Goal: Task Accomplishment & Management: Use online tool/utility

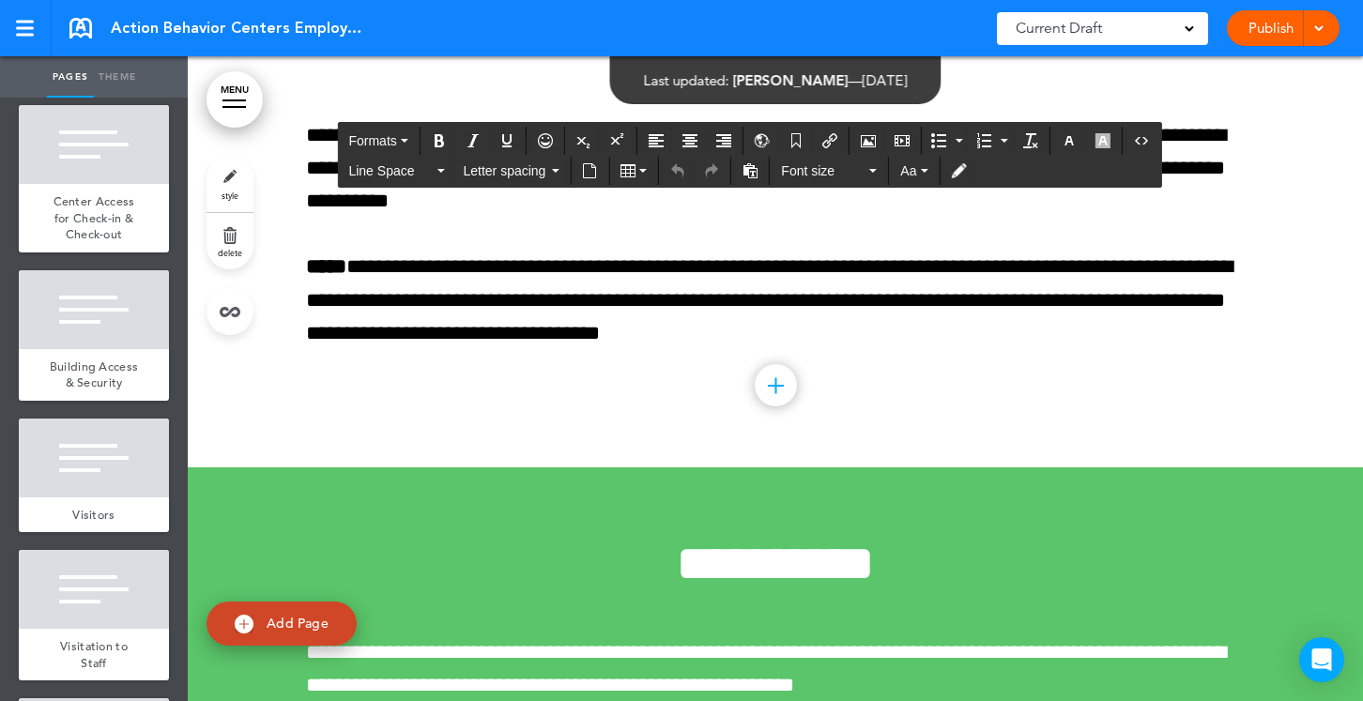
scroll to position [143520, 0]
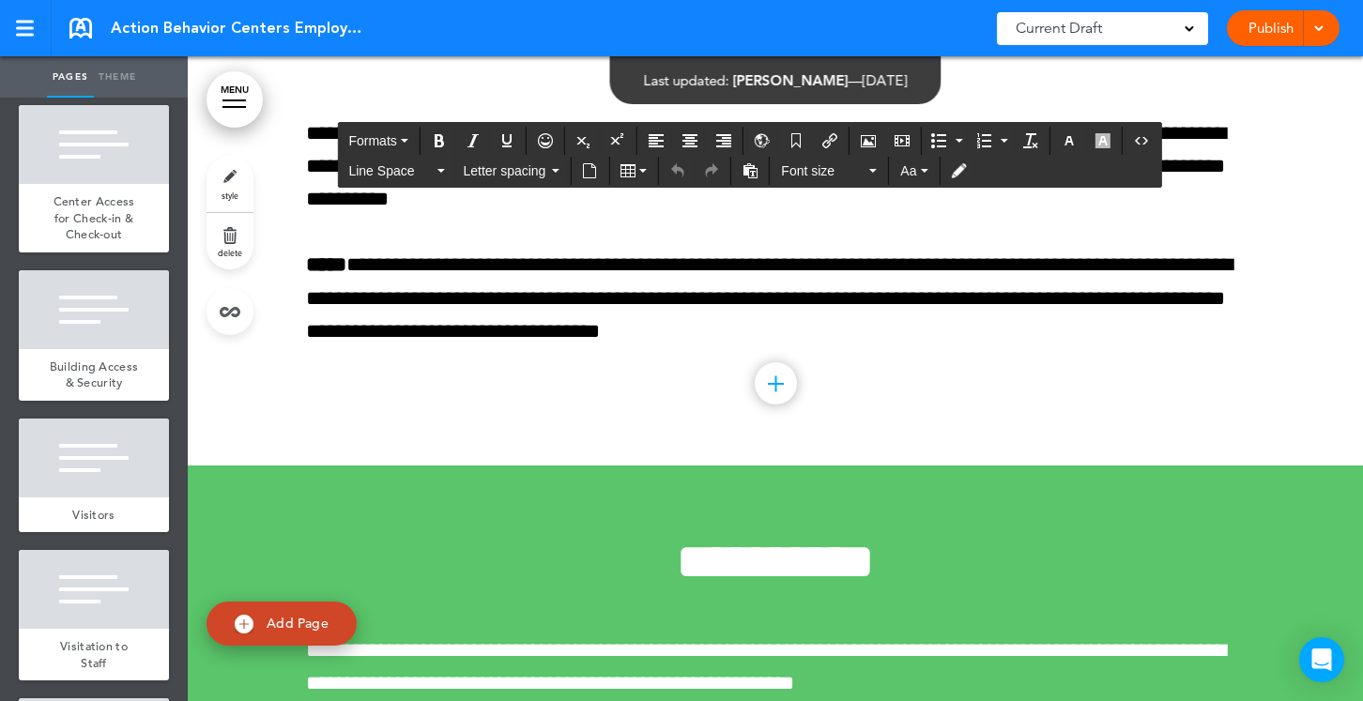
drag, startPoint x: 1125, startPoint y: 474, endPoint x: 1135, endPoint y: 452, distance: 23.5
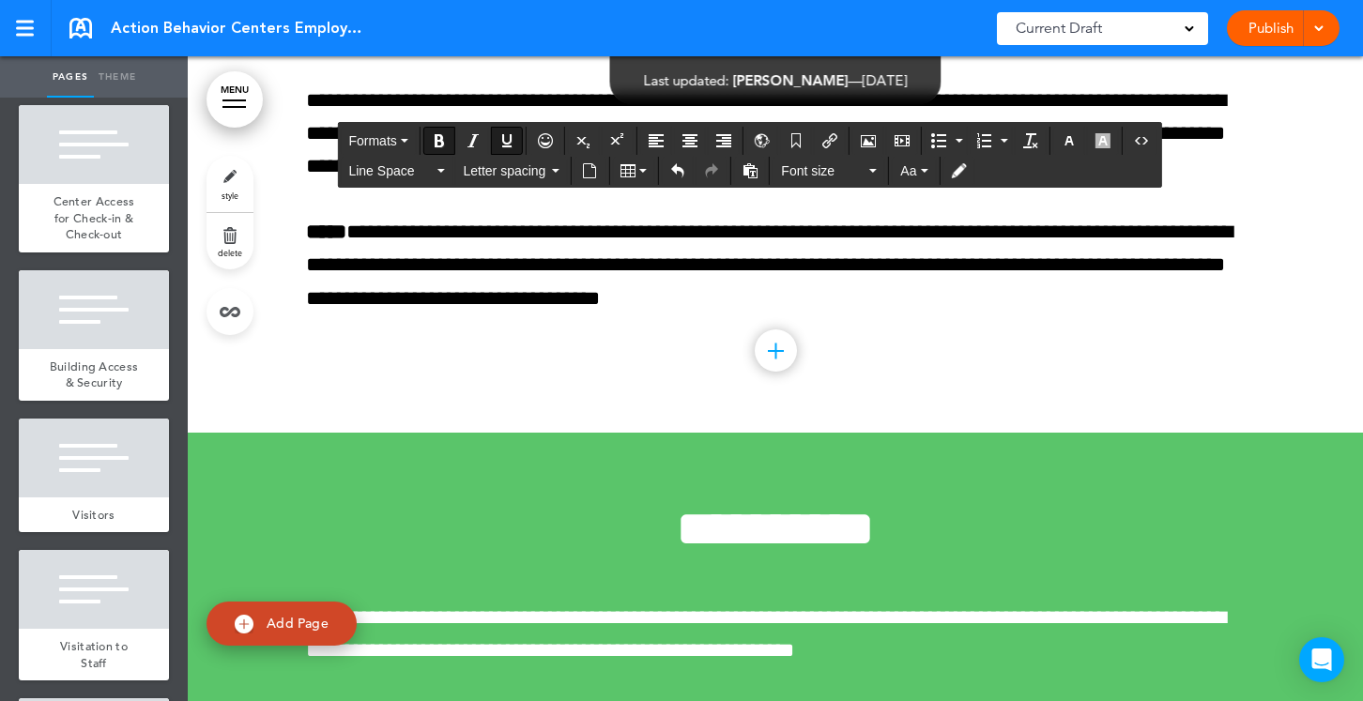
click at [1261, 26] on div "Publish Publish Preview Draft" at bounding box center [1283, 28] width 113 height 36
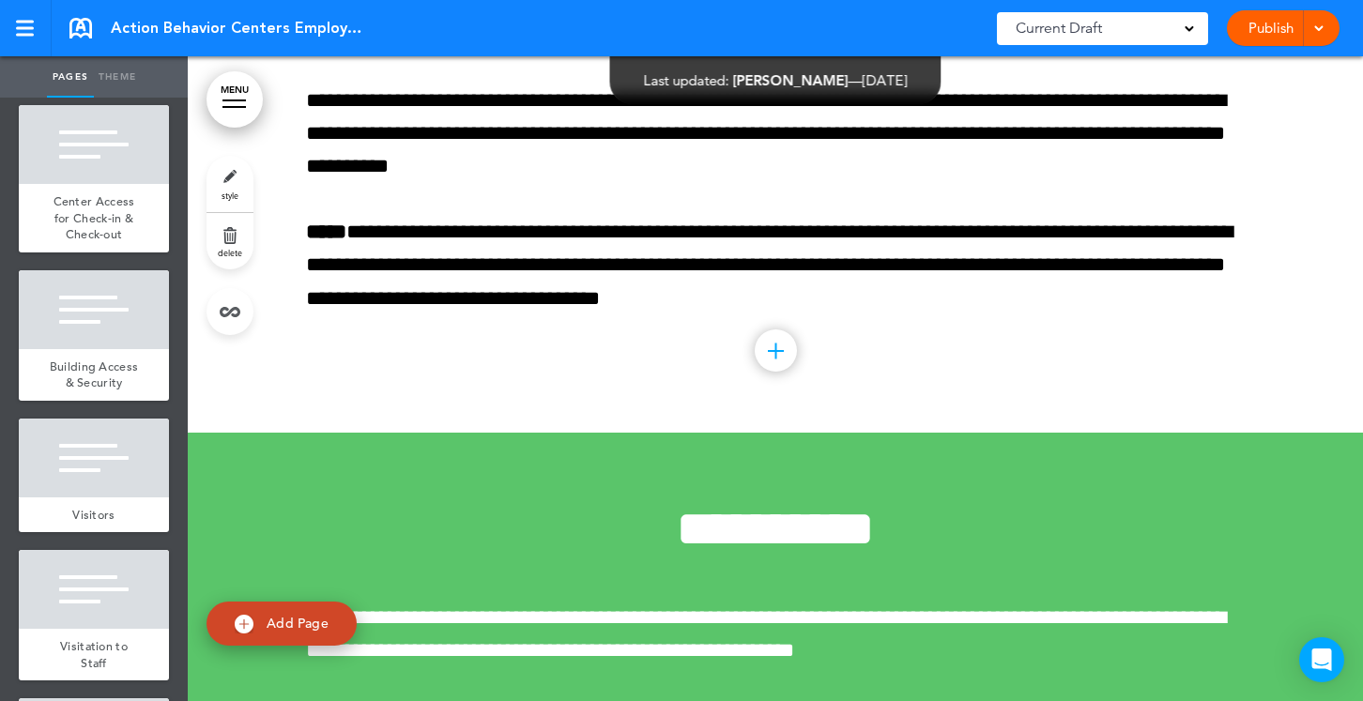
click at [1261, 26] on link "Publish" at bounding box center [1270, 28] width 59 height 36
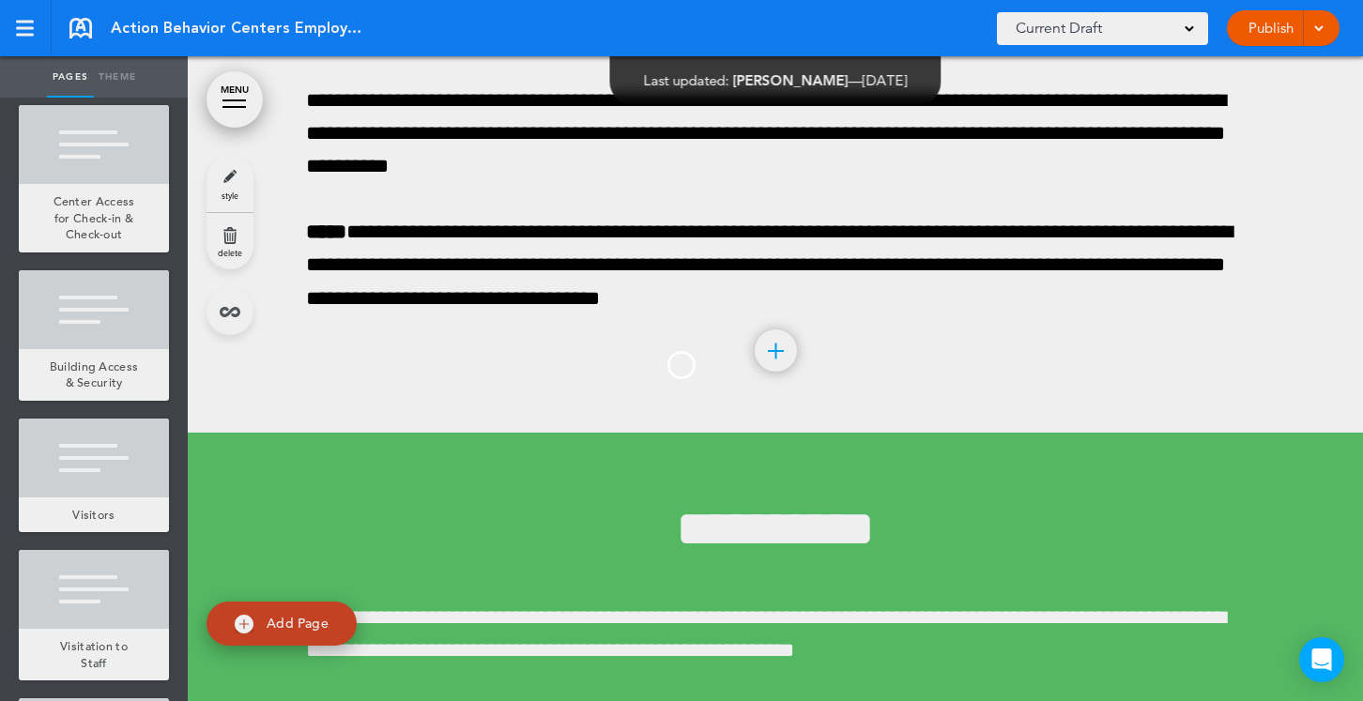
scroll to position [0, 0]
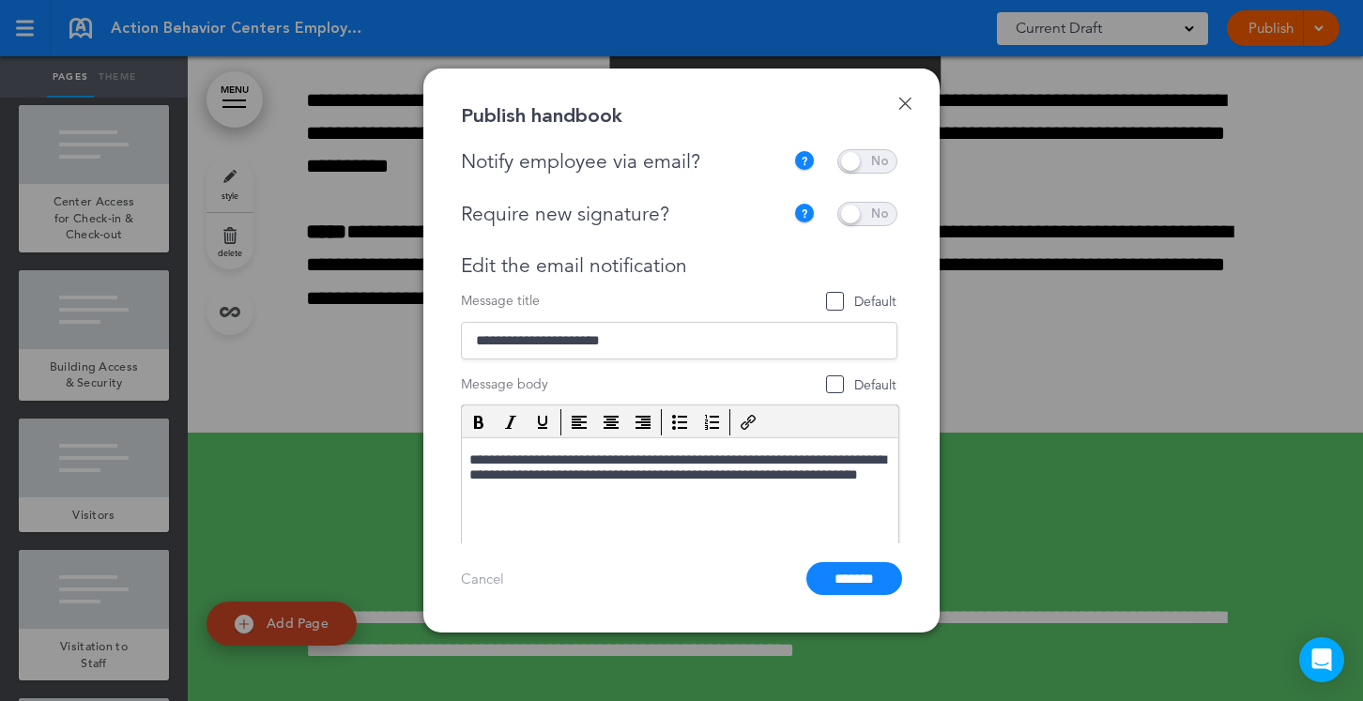
click at [863, 160] on span at bounding box center [867, 161] width 60 height 24
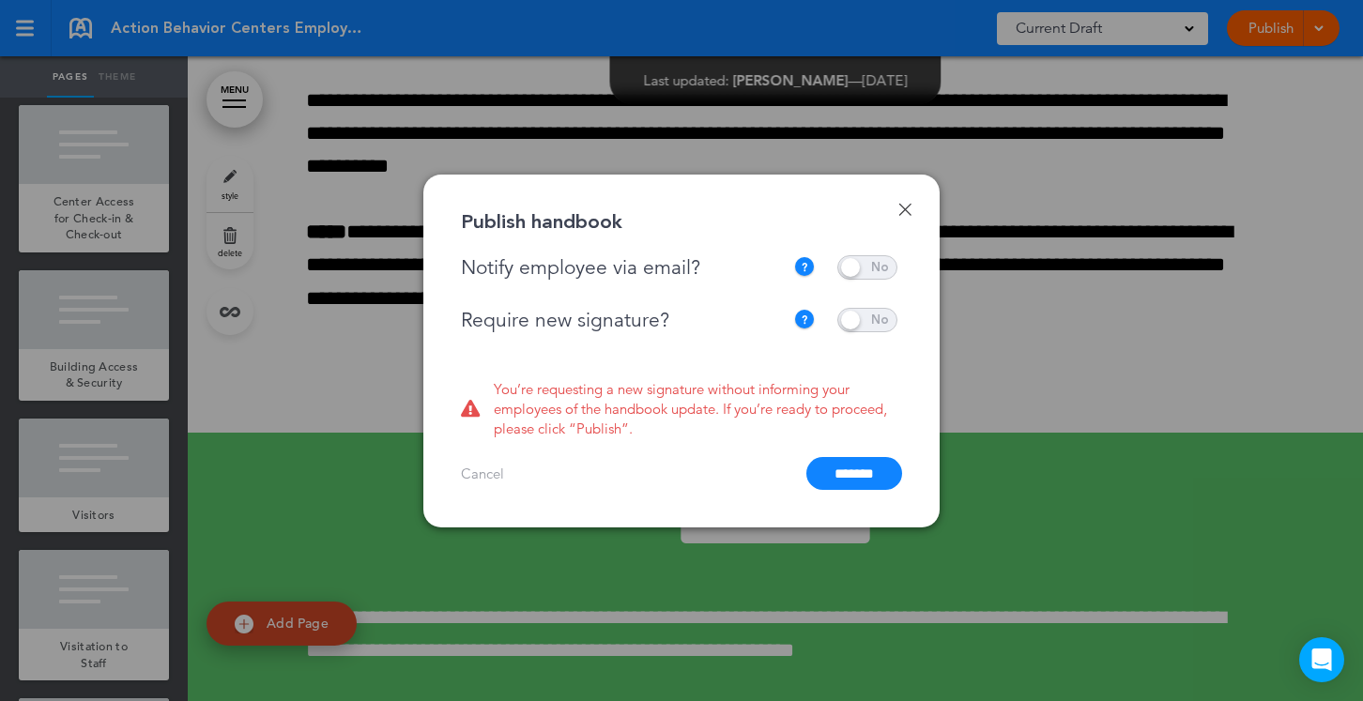
click at [856, 319] on span at bounding box center [867, 320] width 60 height 24
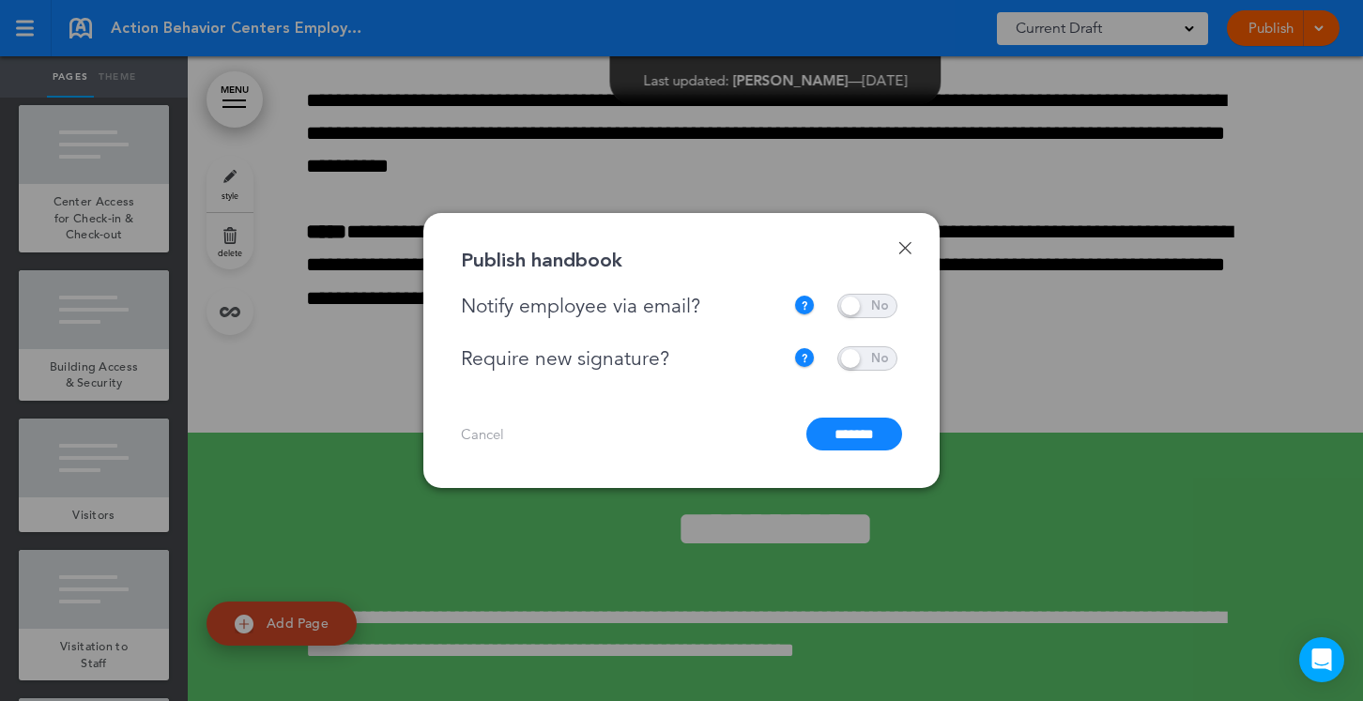
click at [845, 437] on input "*******" at bounding box center [854, 434] width 96 height 33
